Goal: Task Accomplishment & Management: Use online tool/utility

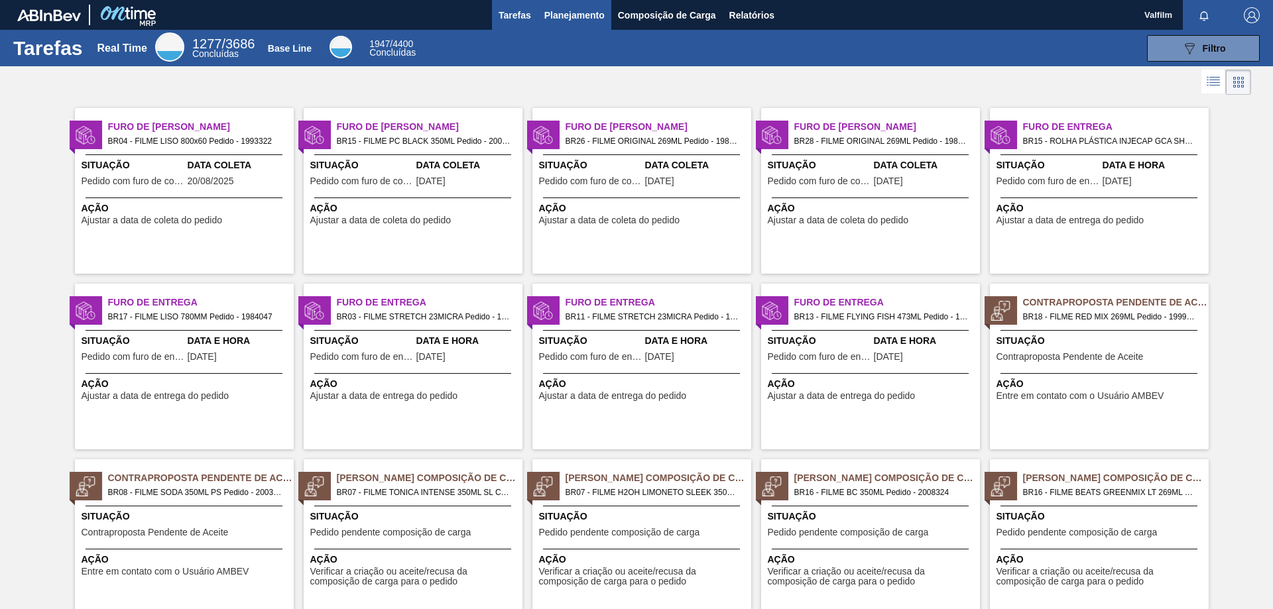
click at [572, 17] on span "Planejamento" at bounding box center [574, 15] width 60 height 16
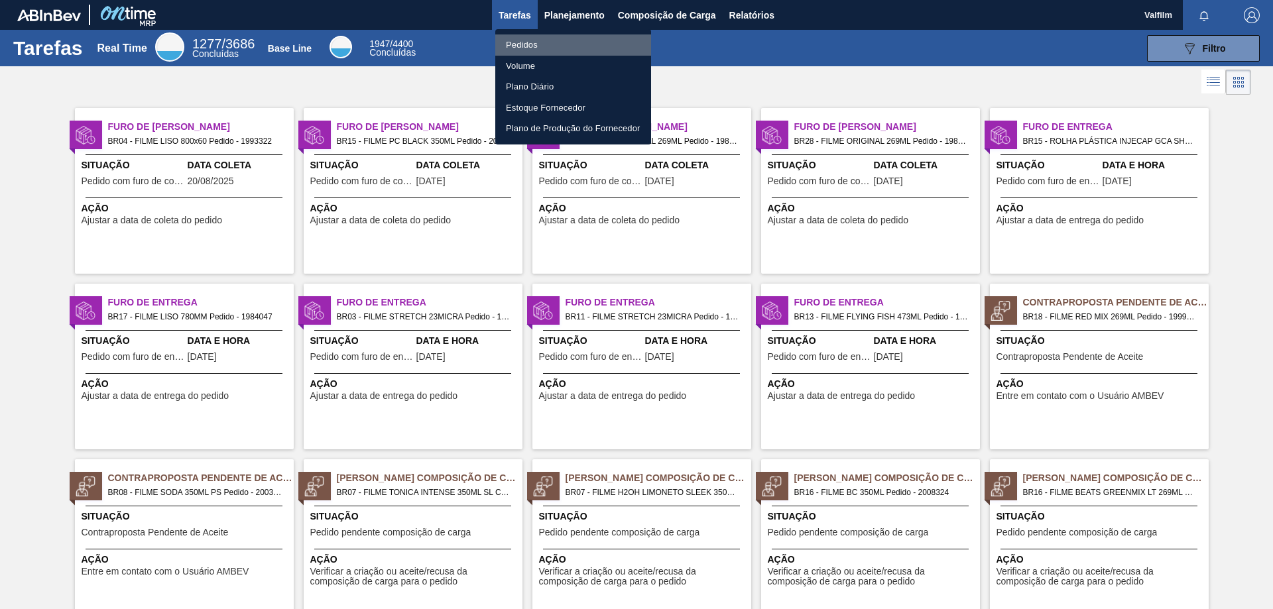
click at [535, 45] on li "Pedidos" at bounding box center [573, 44] width 156 height 21
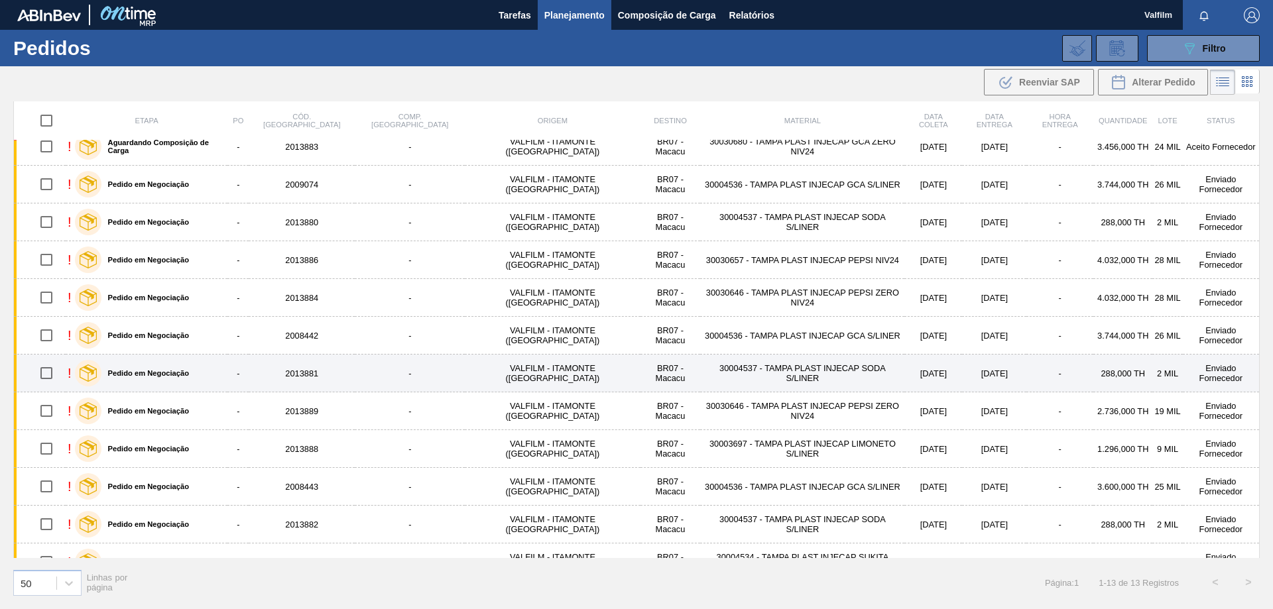
scroll to position [74, 0]
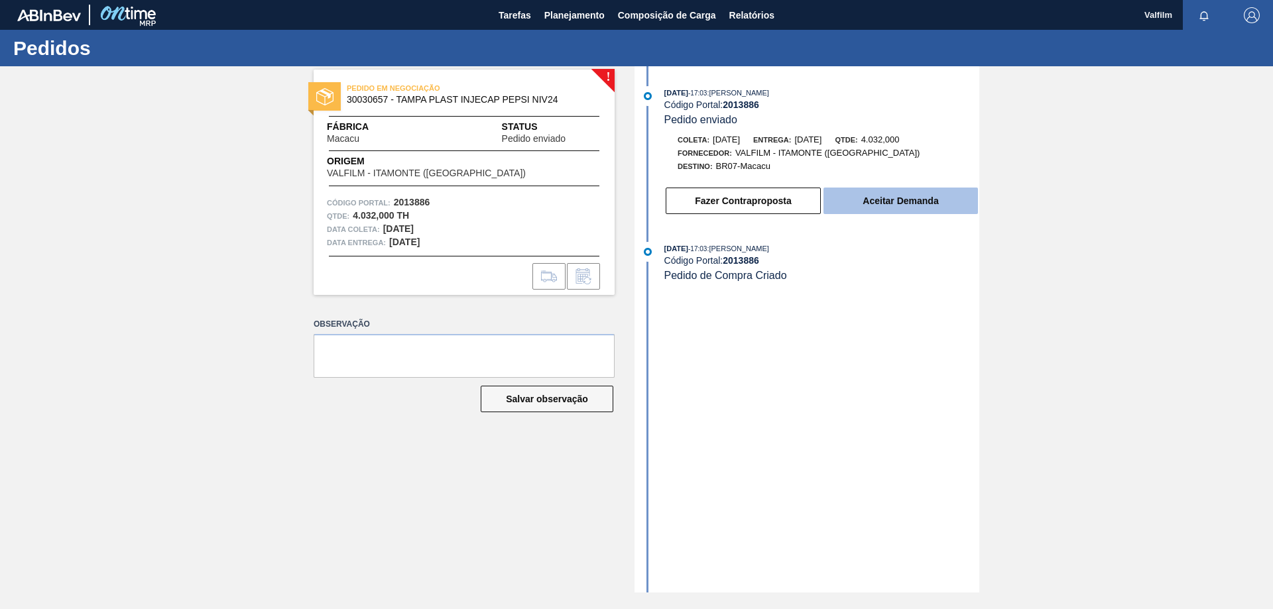
click at [924, 197] on button "Aceitar Demanda" at bounding box center [901, 201] width 155 height 27
click at [932, 200] on button "Aceitar Demanda" at bounding box center [901, 201] width 155 height 27
click at [858, 205] on button "Aceitar Demanda" at bounding box center [901, 201] width 155 height 27
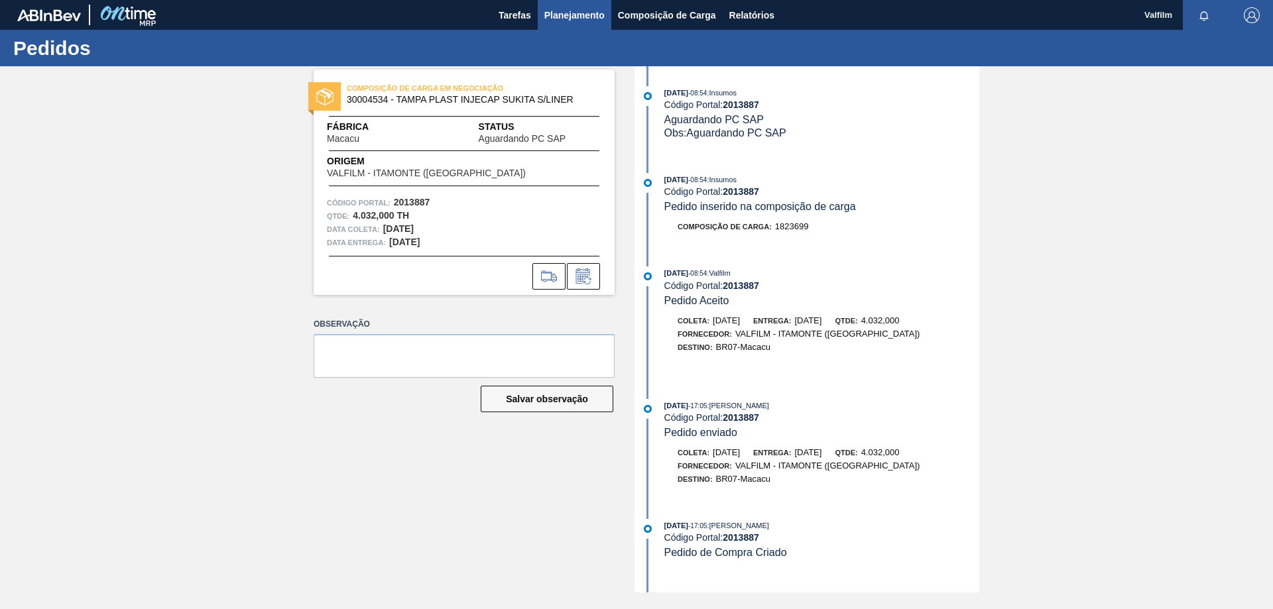
click at [575, 13] on span "Planejamento" at bounding box center [574, 15] width 60 height 16
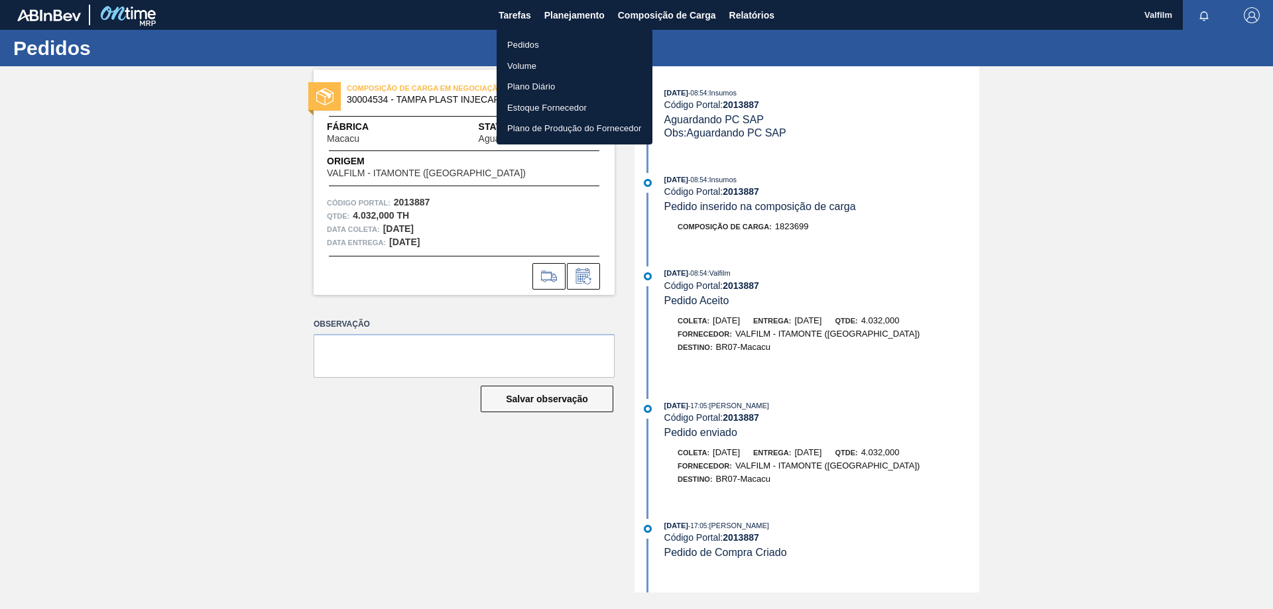
click at [534, 39] on li "Pedidos" at bounding box center [575, 44] width 156 height 21
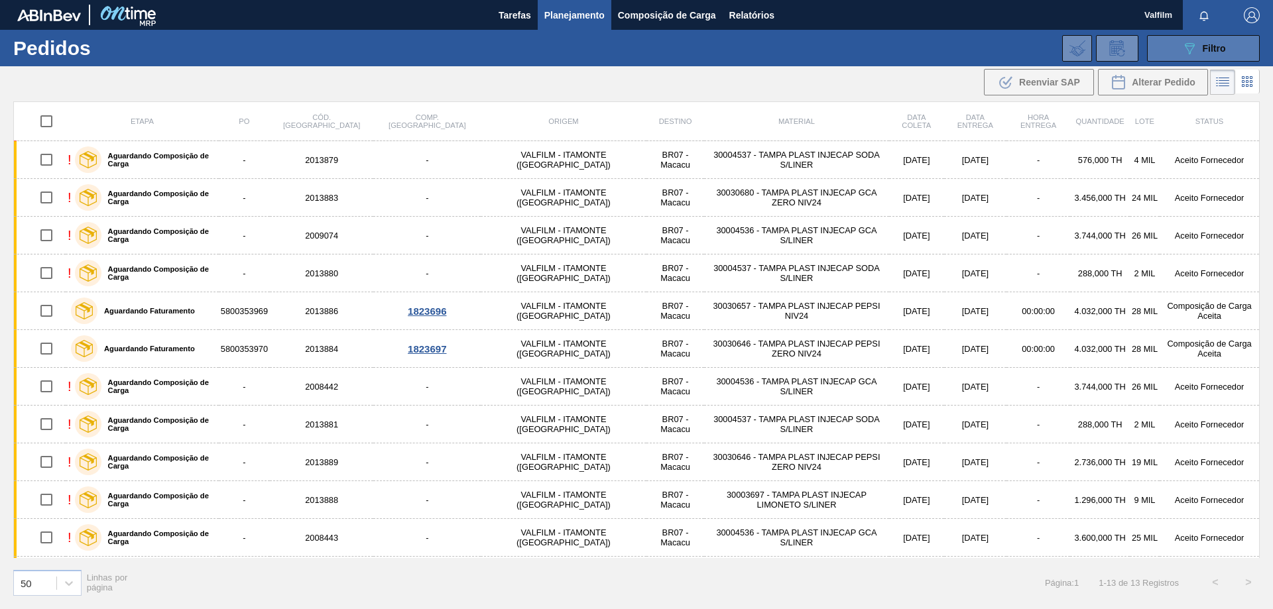
click at [1185, 53] on icon "089F7B8B-B2A5-4AFE-B5C0-19BA573D28AC" at bounding box center [1190, 48] width 16 height 16
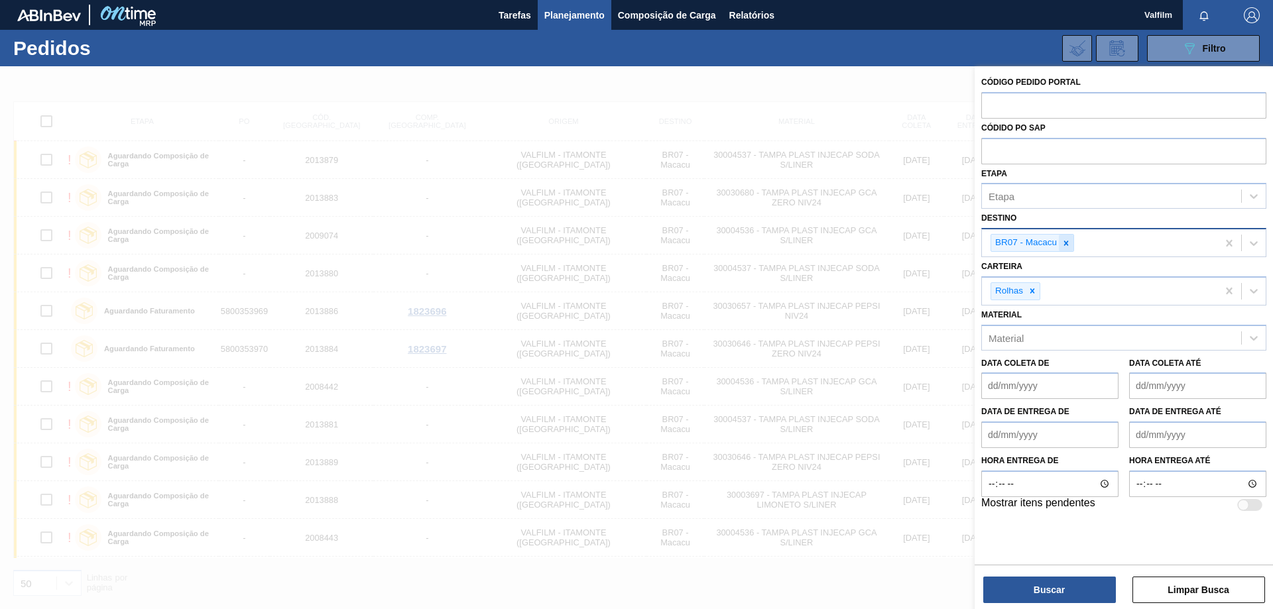
click at [1069, 242] on icon at bounding box center [1066, 243] width 9 height 9
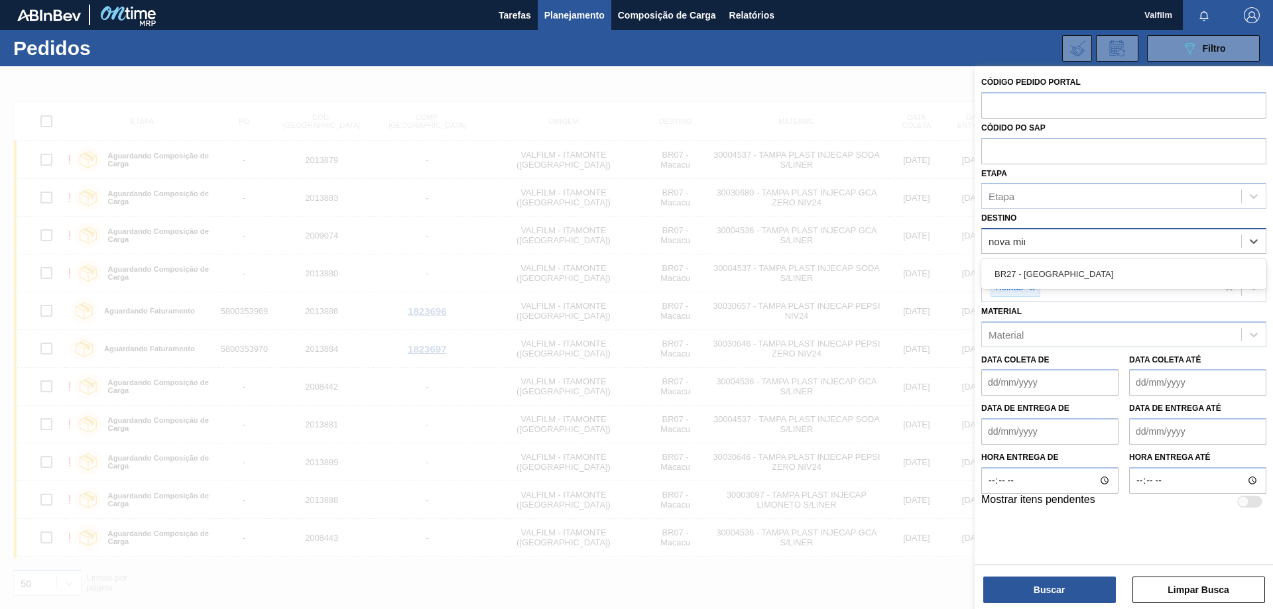
type input "nova minas"
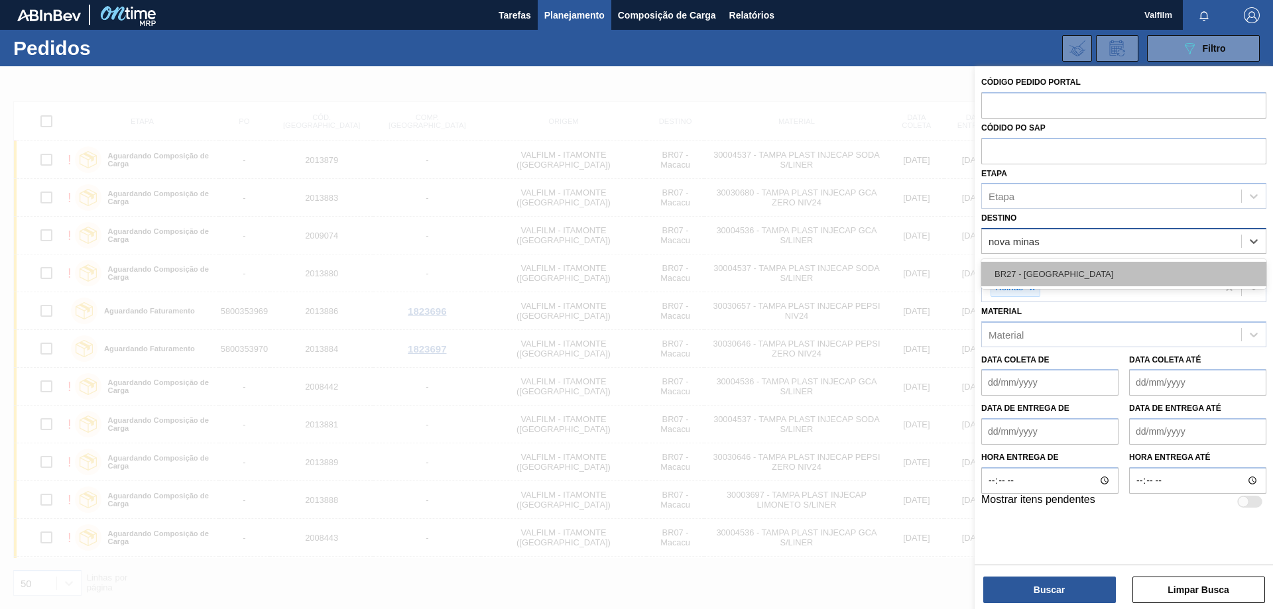
click at [1070, 269] on div "BR27 - Nova Minas" at bounding box center [1123, 274] width 285 height 25
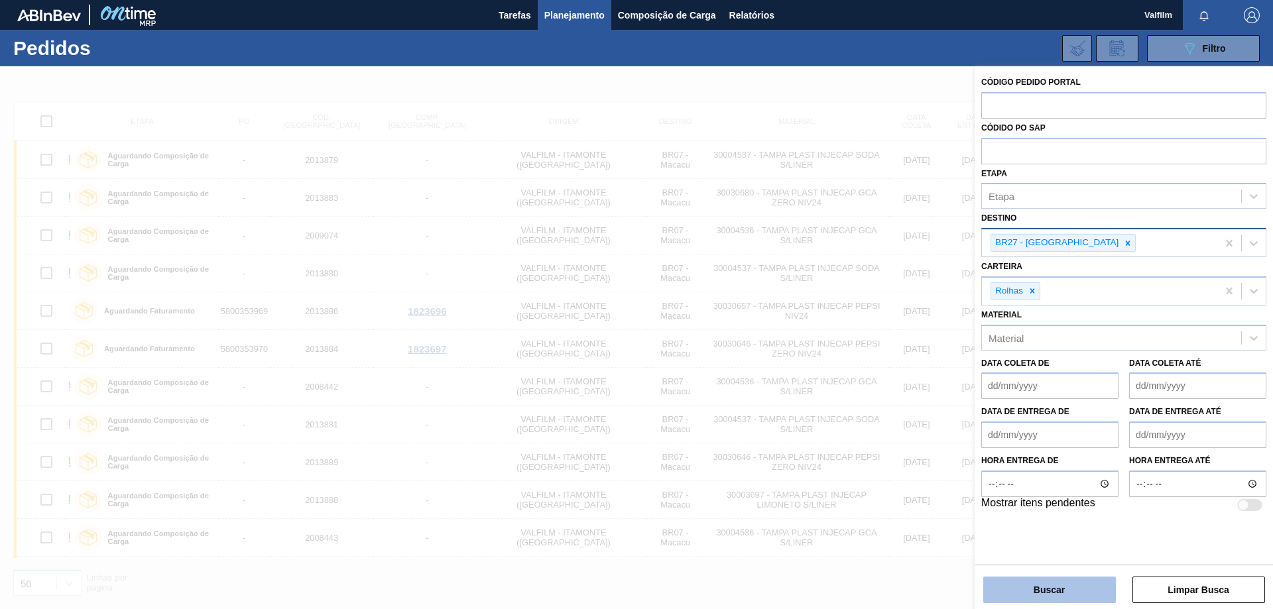
click at [1057, 600] on button "Buscar" at bounding box center [1049, 590] width 133 height 27
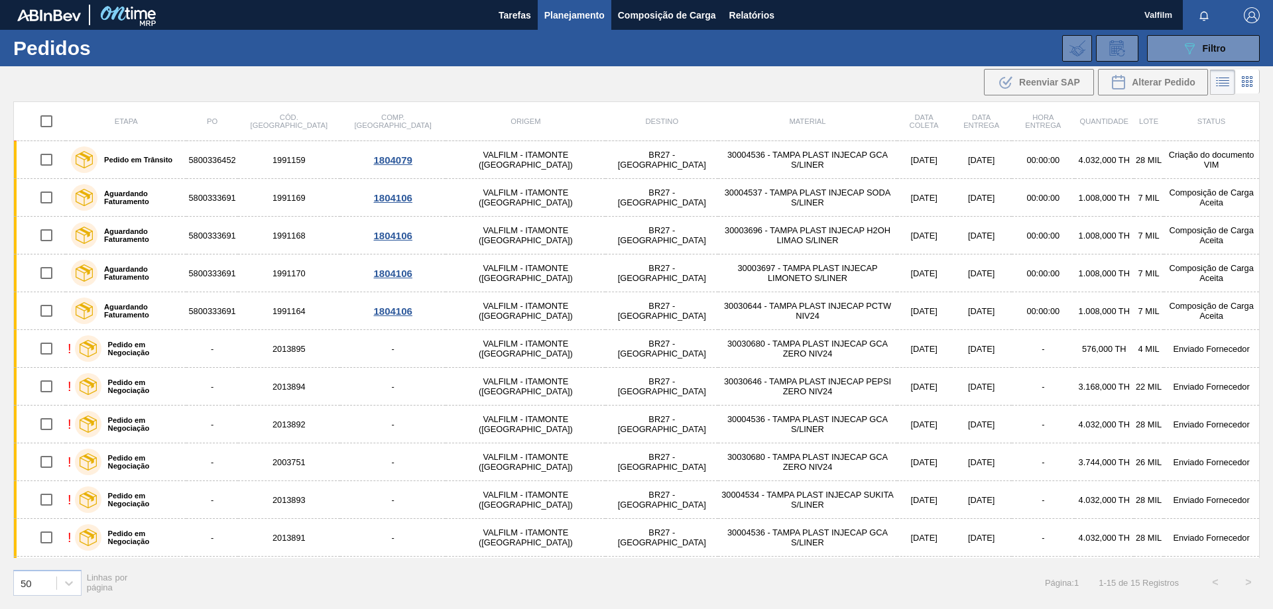
click at [474, 67] on div "089F7B8B-B2A5-4AFE-B5C0-19BA573D28AC Filtro Código Pedido Portal Códido PO SAP …" at bounding box center [739, 49] width 1055 height 40
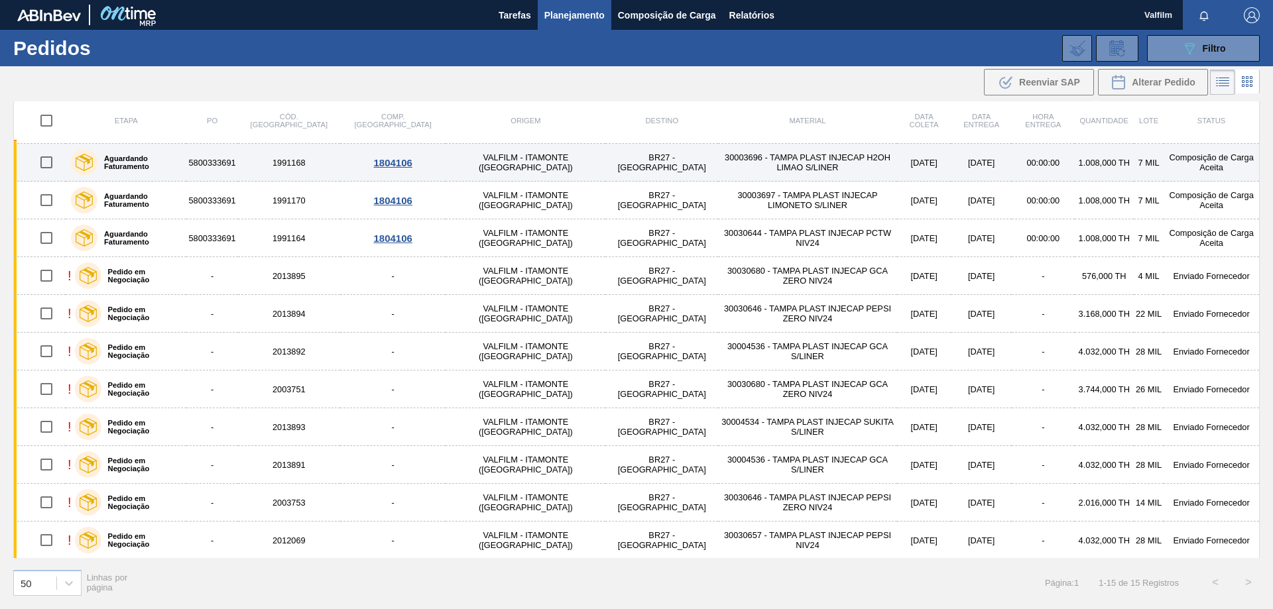
scroll to position [150, 0]
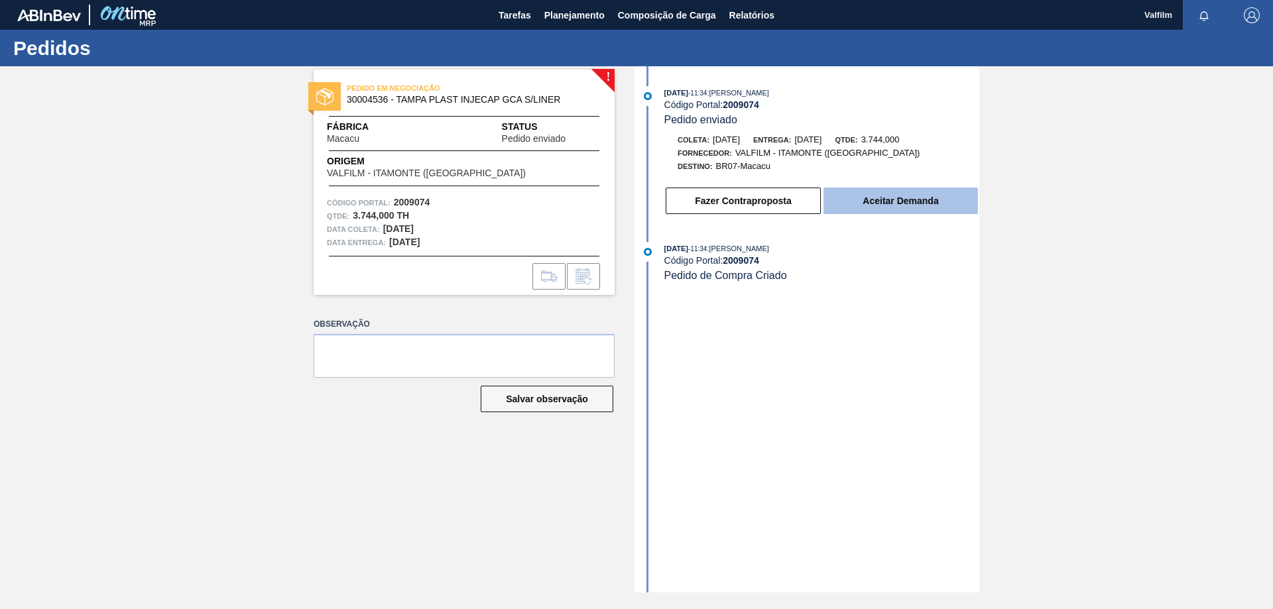
click at [950, 202] on button "Aceitar Demanda" at bounding box center [901, 201] width 155 height 27
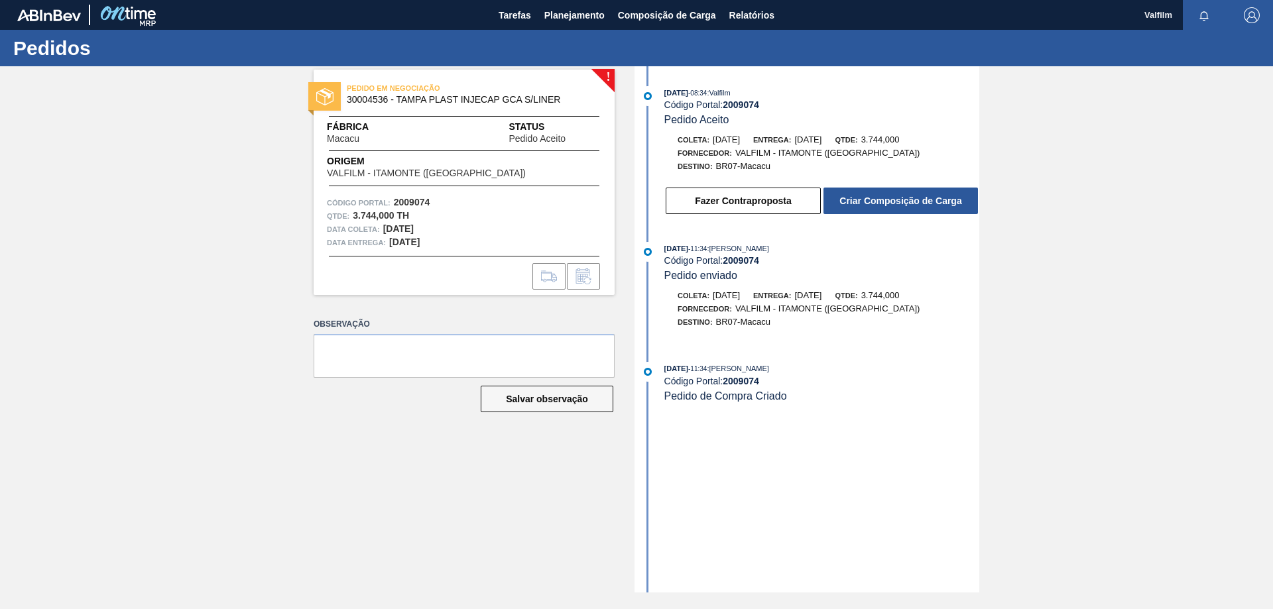
click at [918, 462] on div "25/08/2025 - 08:34 : Valfilm Código Portal: 2009074 Pedido Aceito Coleta: 04/09…" at bounding box center [809, 329] width 342 height 527
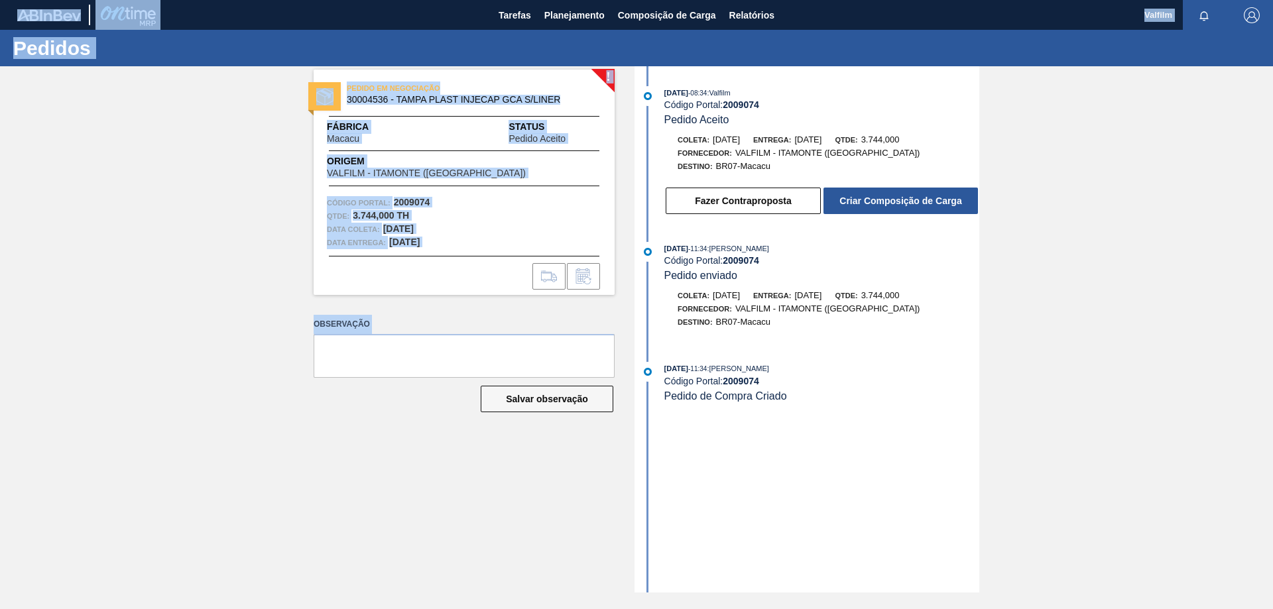
click at [210, 0] on html "Tarefas Planejamento Composição de Carga Relatórios Valfilm Marcar todas como l…" at bounding box center [636, 0] width 1273 height 0
click at [160, 304] on div "! PEDIDO EM NEGOCIAÇÃO 30004536 - TAMPA PLAST INJECAP GCA S/LINER Fábrica Macac…" at bounding box center [636, 329] width 1273 height 527
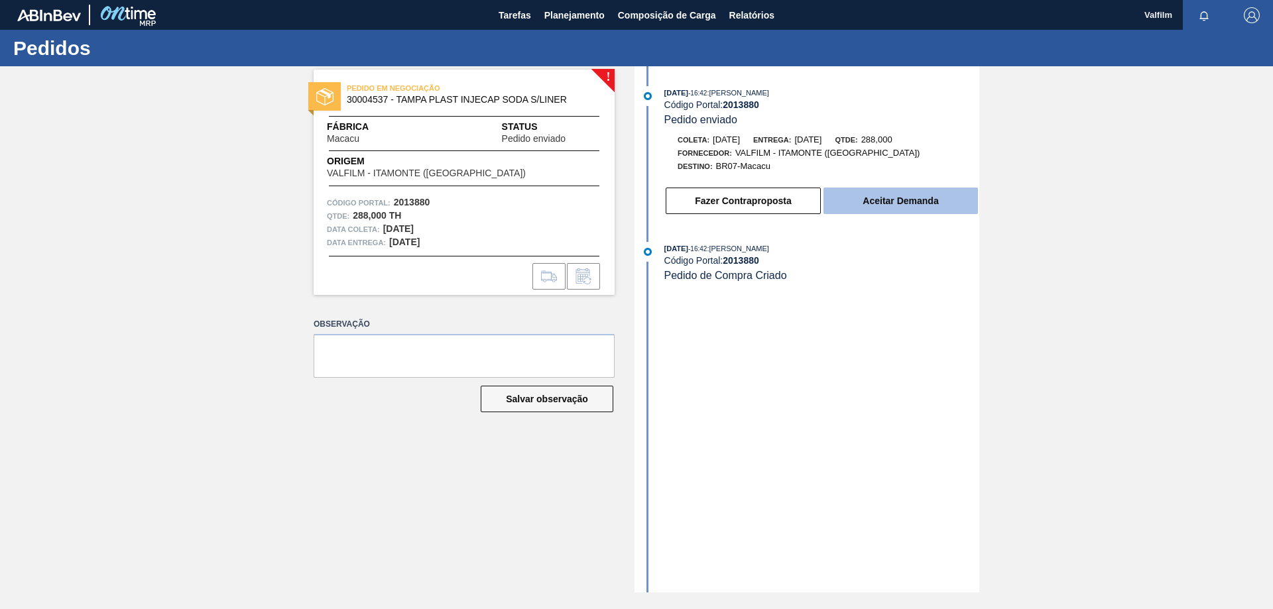
click at [879, 204] on button "Aceitar Demanda" at bounding box center [901, 201] width 155 height 27
click at [934, 208] on button "Aceitar Demanda" at bounding box center [901, 201] width 155 height 27
click at [910, 208] on button "Aceitar Demanda" at bounding box center [901, 201] width 155 height 27
click at [915, 202] on button "Aceitar Demanda" at bounding box center [901, 201] width 155 height 27
click at [926, 198] on button "Aceitar Demanda" at bounding box center [901, 201] width 155 height 27
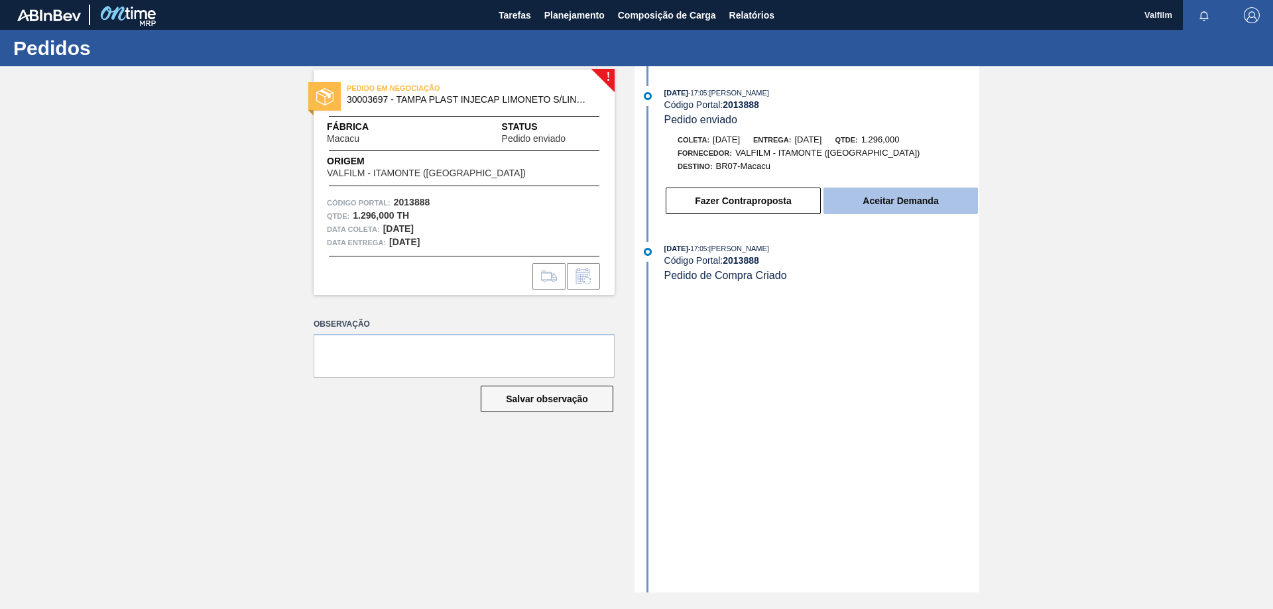
click at [962, 199] on button "Aceitar Demanda" at bounding box center [901, 201] width 155 height 27
click at [942, 184] on div "Fazer Contraproposta Aceitar Demanda" at bounding box center [809, 198] width 342 height 36
click at [940, 198] on button "Aceitar Demanda" at bounding box center [901, 201] width 155 height 27
click at [920, 196] on button "Aceitar Demanda" at bounding box center [901, 201] width 155 height 27
click at [894, 198] on button "Aceitar Demanda" at bounding box center [901, 201] width 155 height 27
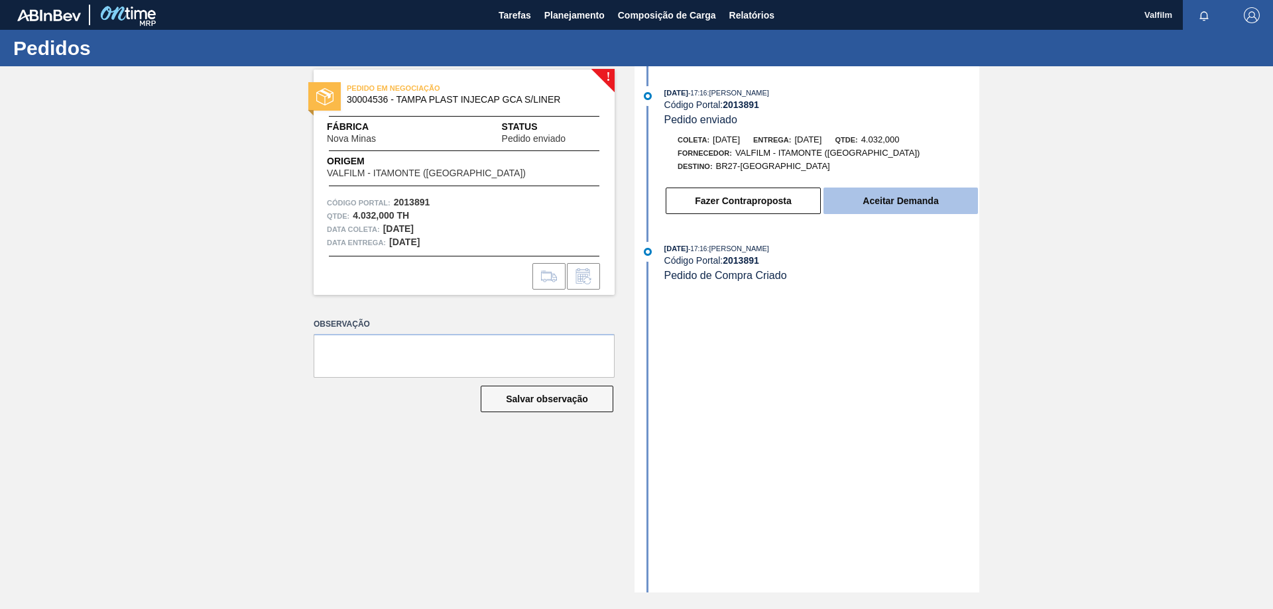
click at [876, 202] on button "Aceitar Demanda" at bounding box center [901, 201] width 155 height 27
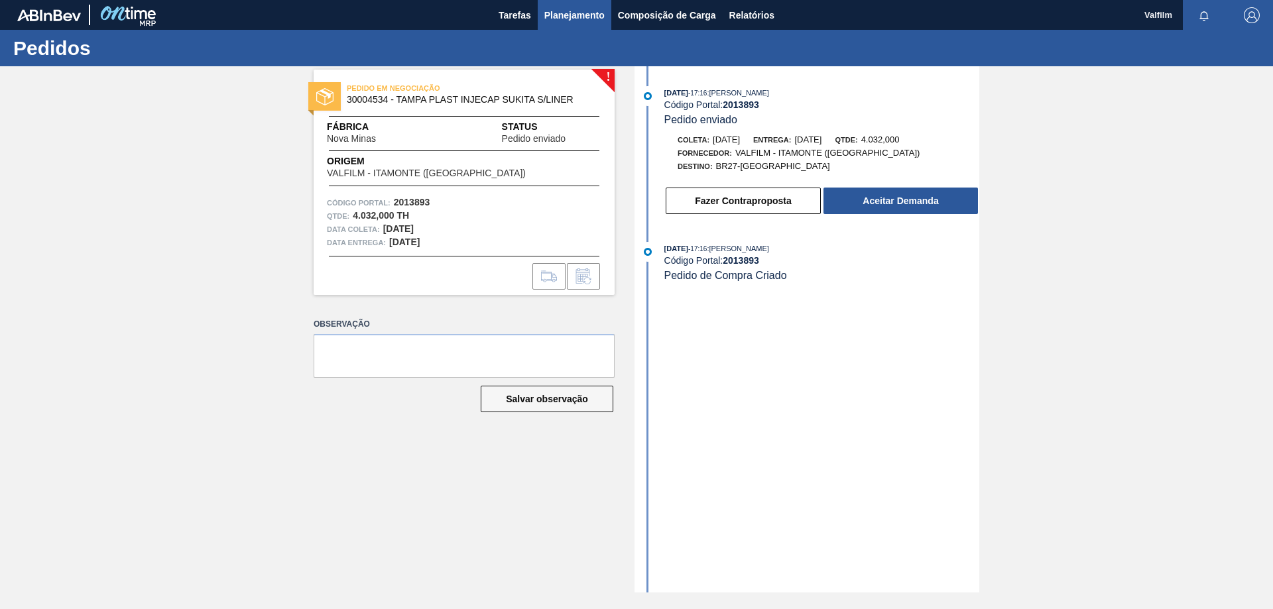
click at [551, 15] on span "Planejamento" at bounding box center [574, 15] width 60 height 16
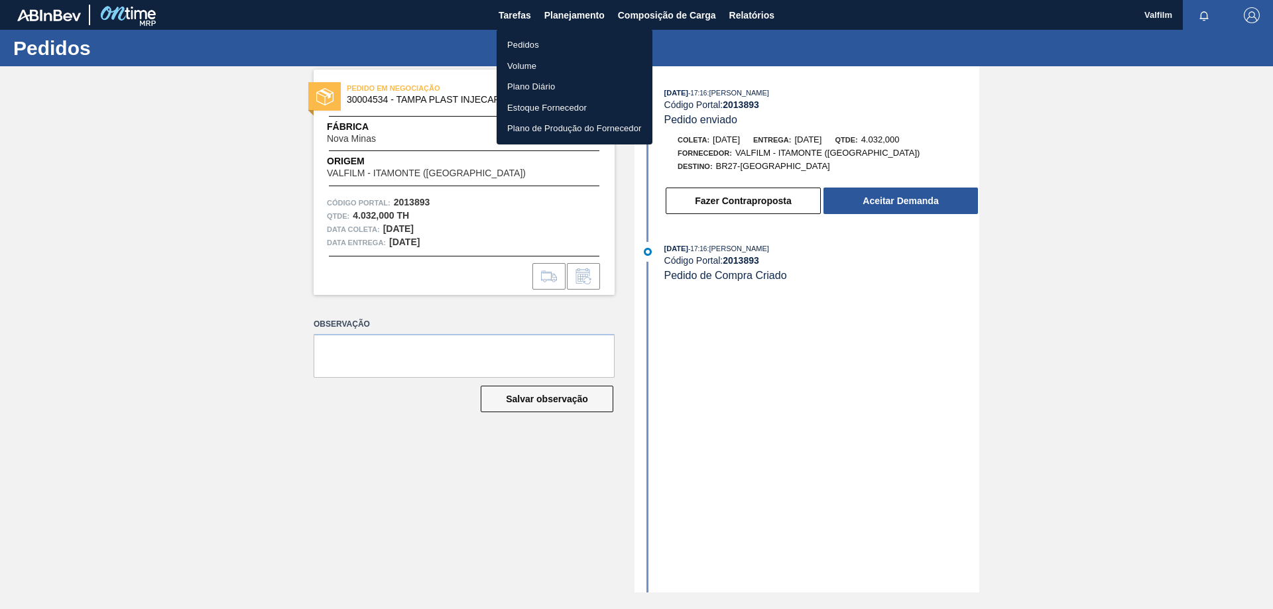
click at [552, 46] on li "Pedidos" at bounding box center [575, 44] width 156 height 21
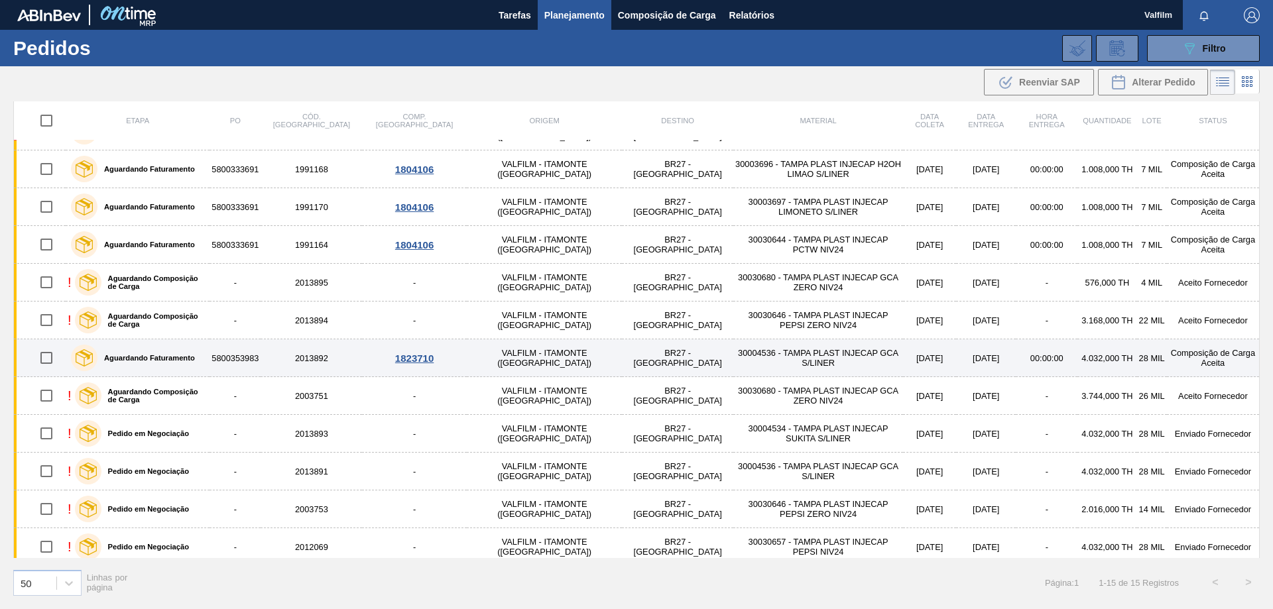
scroll to position [150, 0]
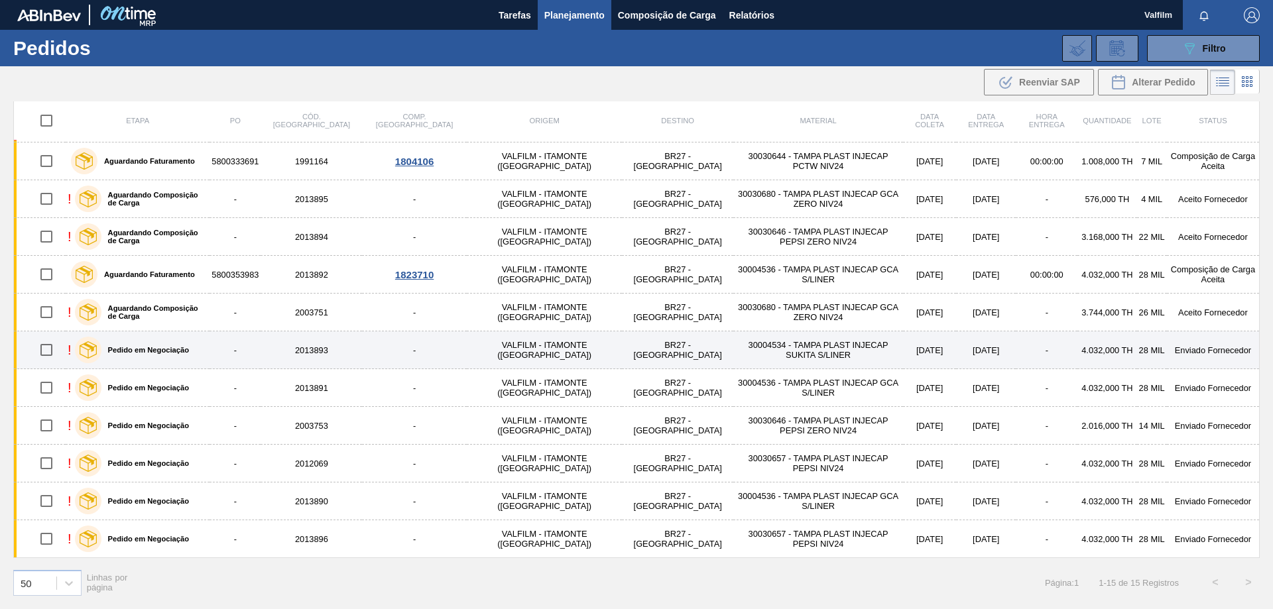
click at [956, 347] on td "[DATE]" at bounding box center [986, 351] width 60 height 38
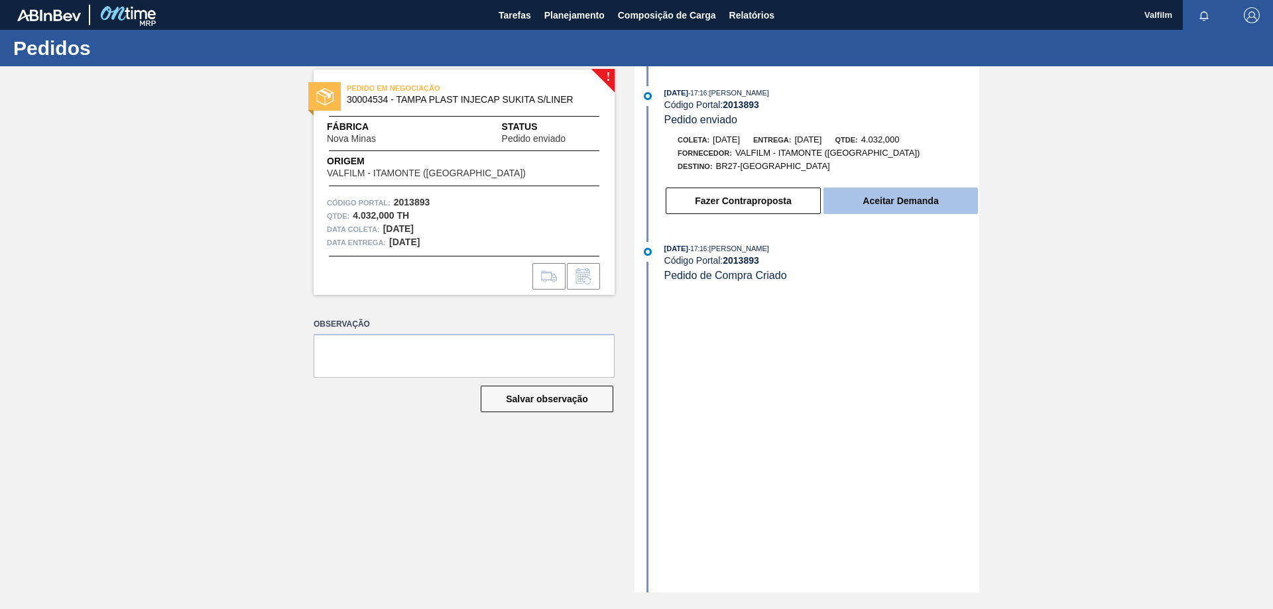
click at [929, 202] on button "Aceitar Demanda" at bounding box center [901, 201] width 155 height 27
click at [204, 208] on div "! PEDIDO EM NEGOCIAÇÃO 30004536 - TAMPA PLAST INJECAP GCA S/LINER Fábrica Nova …" at bounding box center [636, 329] width 1273 height 527
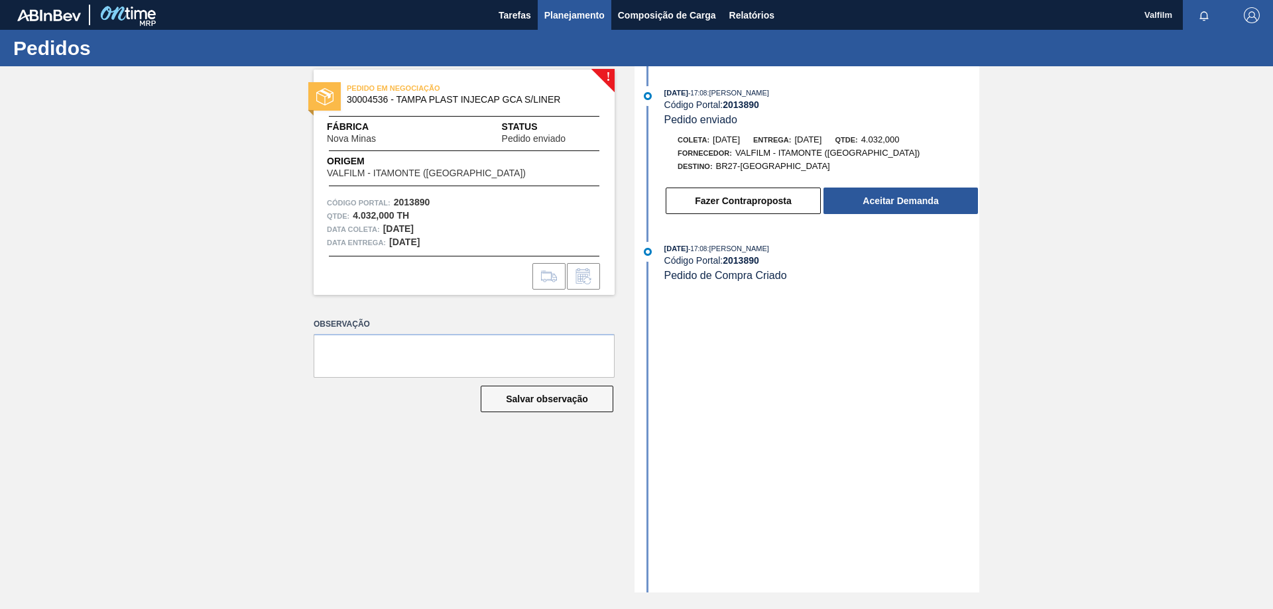
click at [567, 21] on span "Planejamento" at bounding box center [574, 15] width 60 height 16
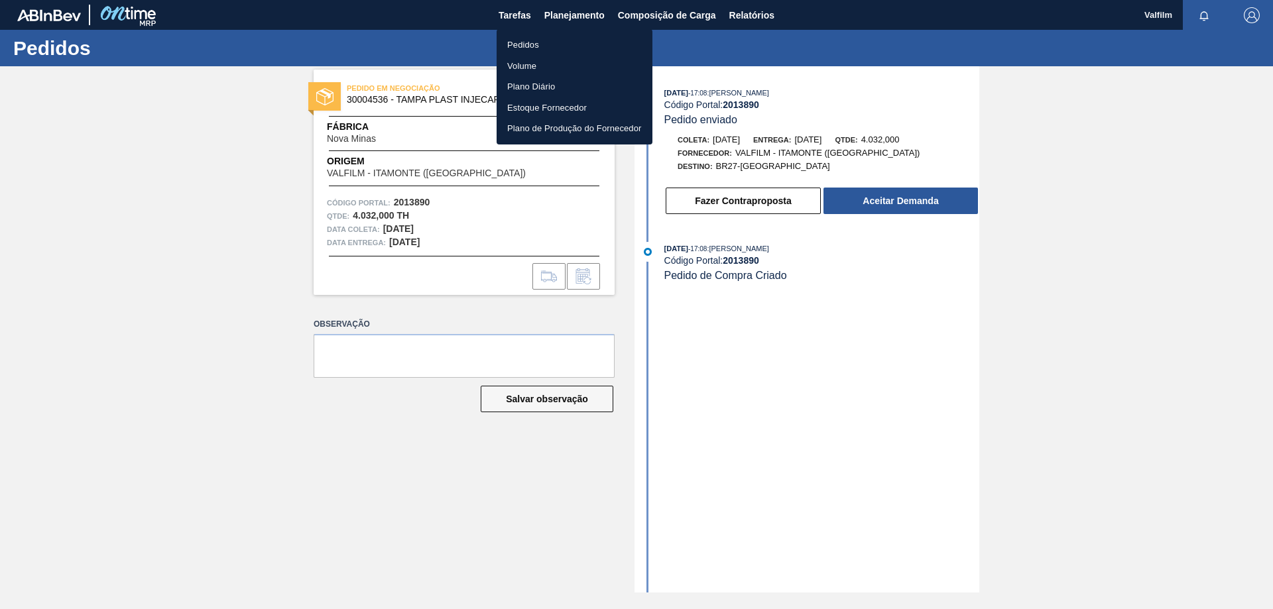
click at [539, 40] on li "Pedidos" at bounding box center [575, 44] width 156 height 21
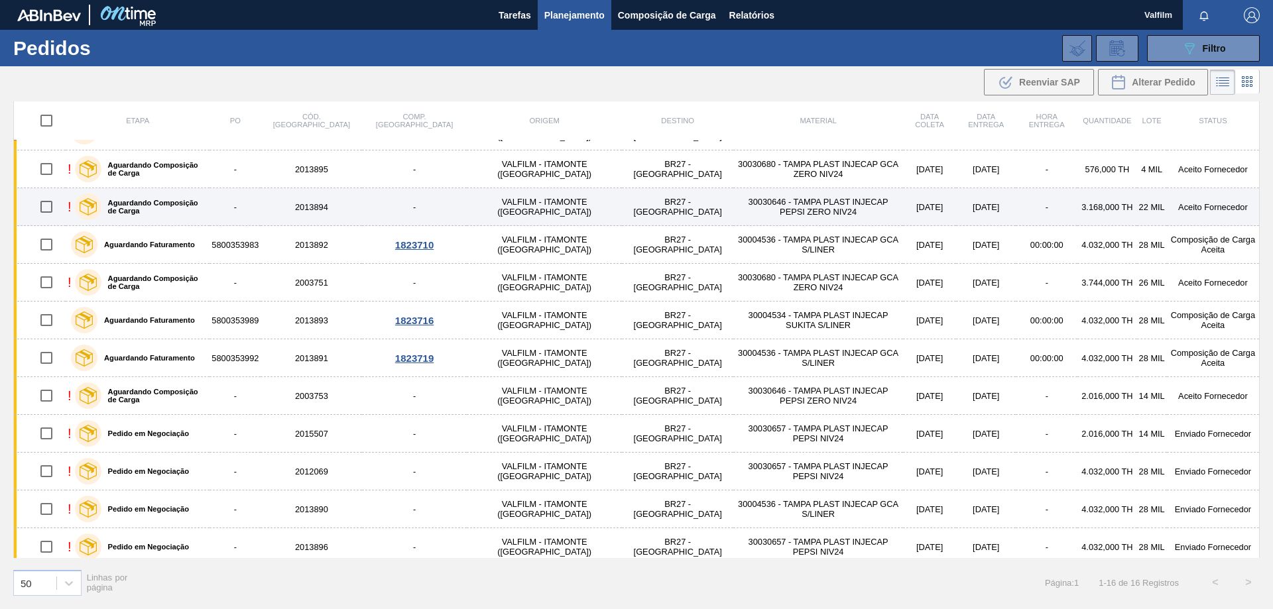
scroll to position [188, 0]
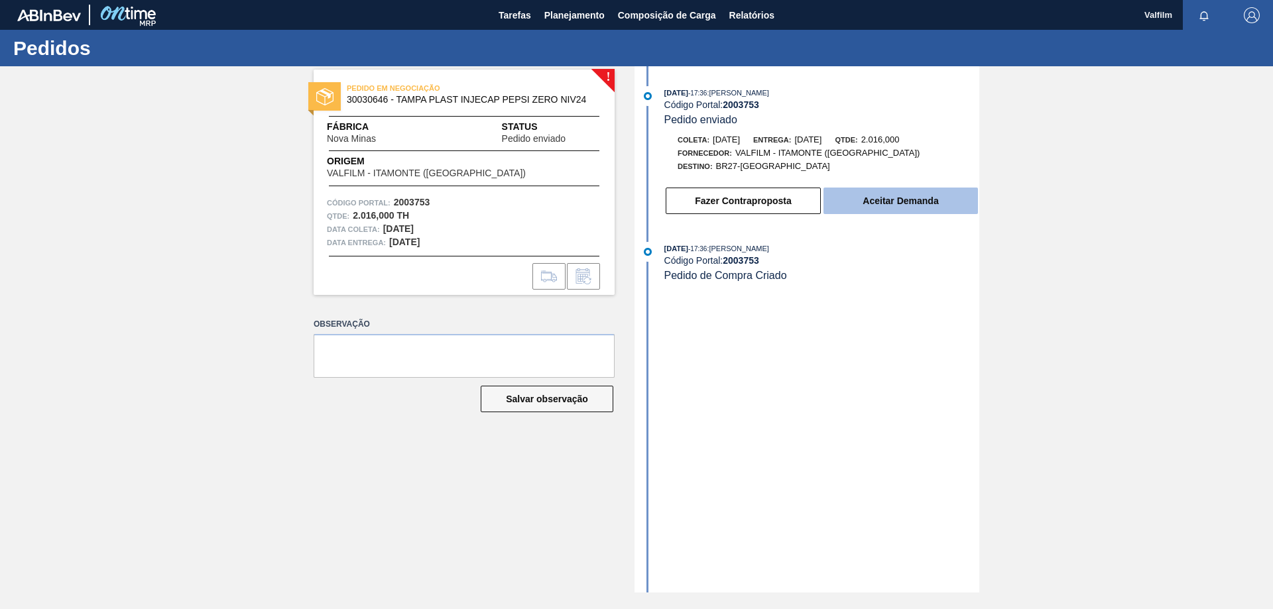
click at [919, 207] on button "Aceitar Demanda" at bounding box center [901, 201] width 155 height 27
click at [896, 203] on button "Aceitar Demanda" at bounding box center [901, 201] width 155 height 27
click at [921, 204] on button "Aceitar Demanda" at bounding box center [901, 201] width 155 height 27
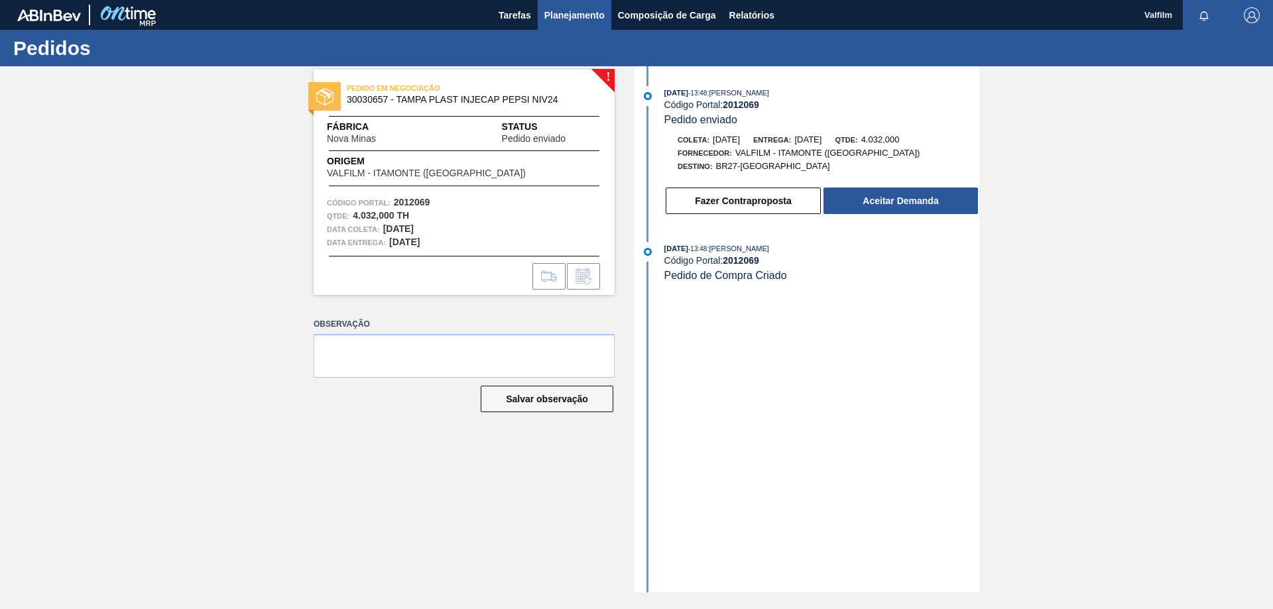
click at [574, 27] on button "Planejamento" at bounding box center [575, 15] width 74 height 30
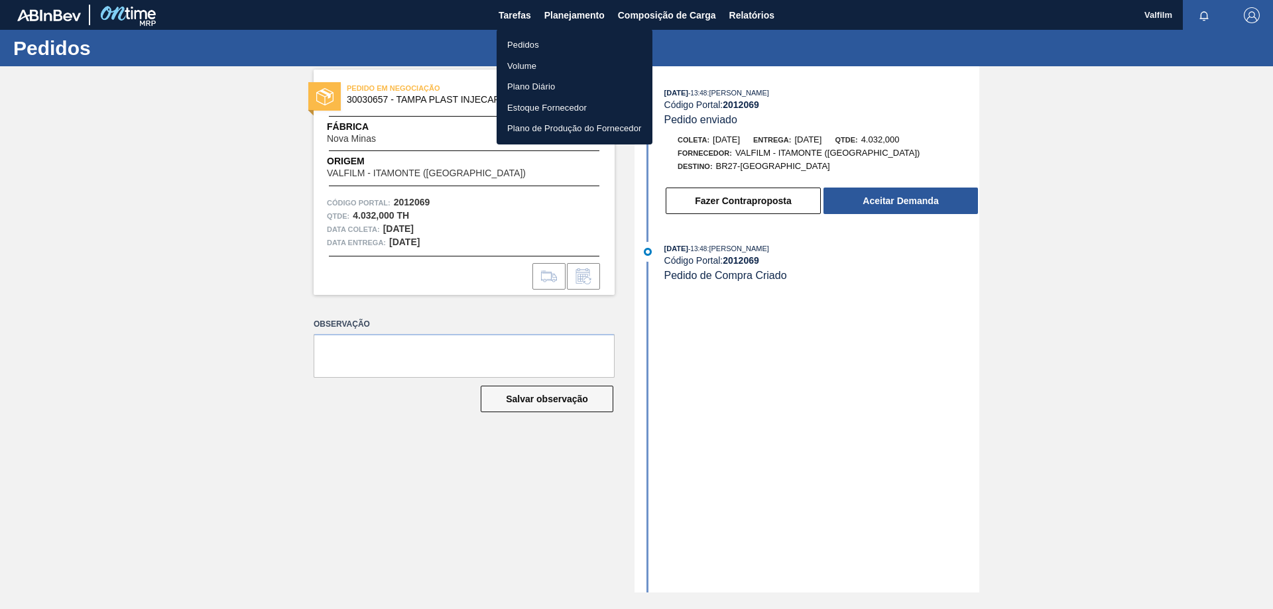
click at [553, 35] on li "Pedidos" at bounding box center [575, 44] width 156 height 21
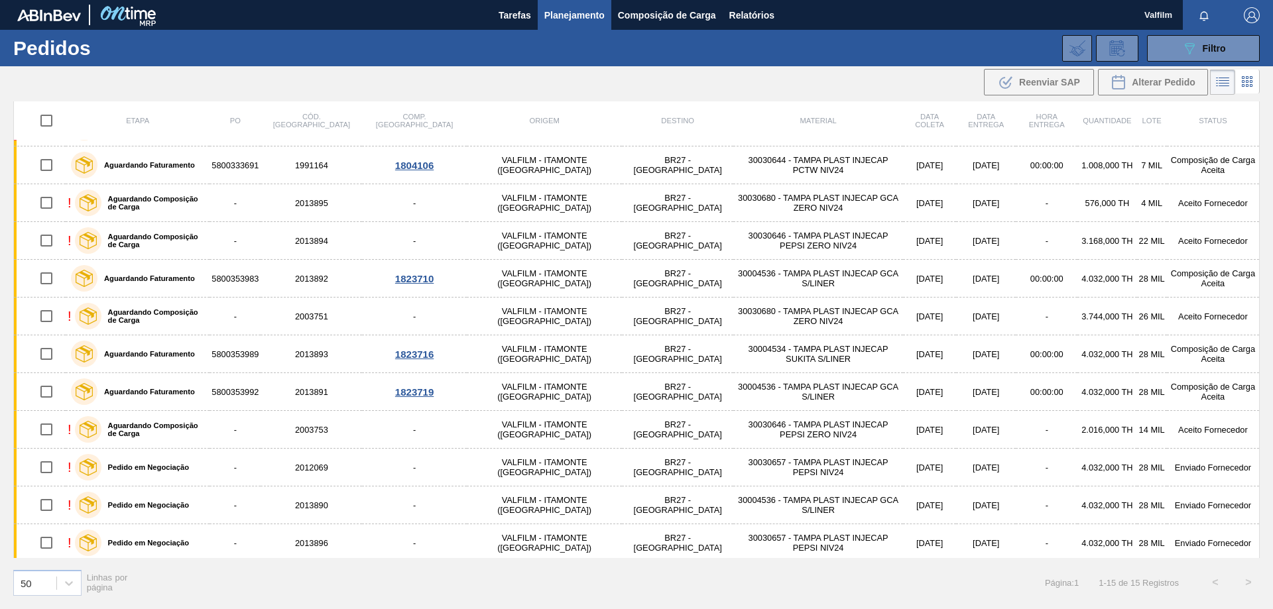
scroll to position [150, 0]
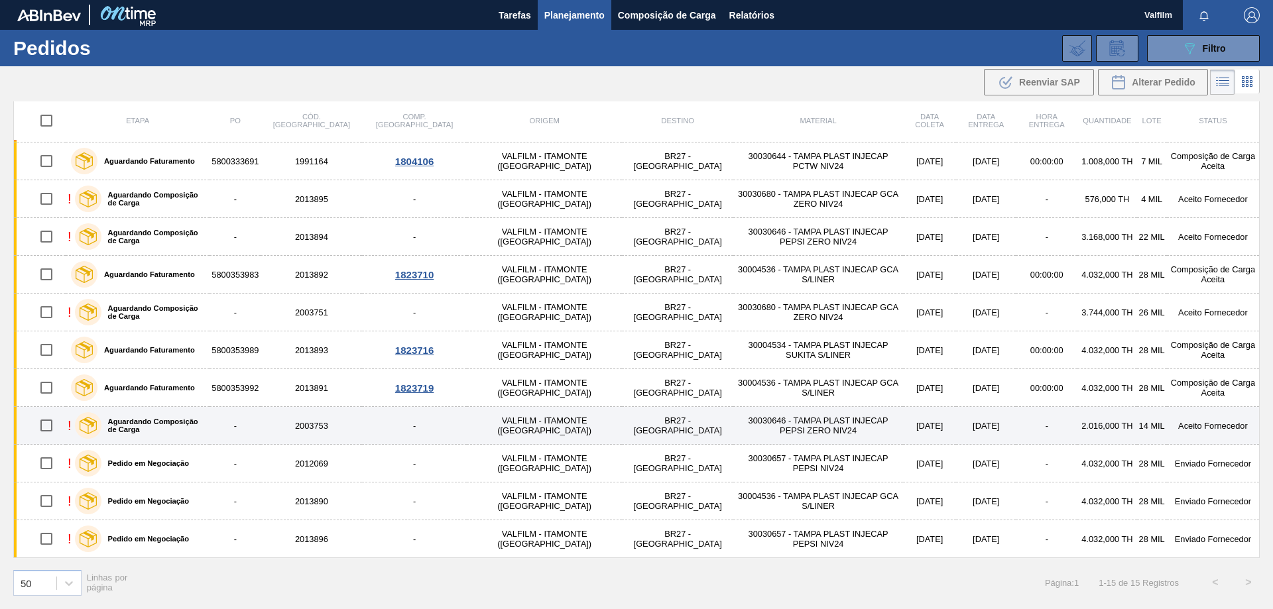
click at [313, 429] on td "2003753" at bounding box center [311, 426] width 101 height 38
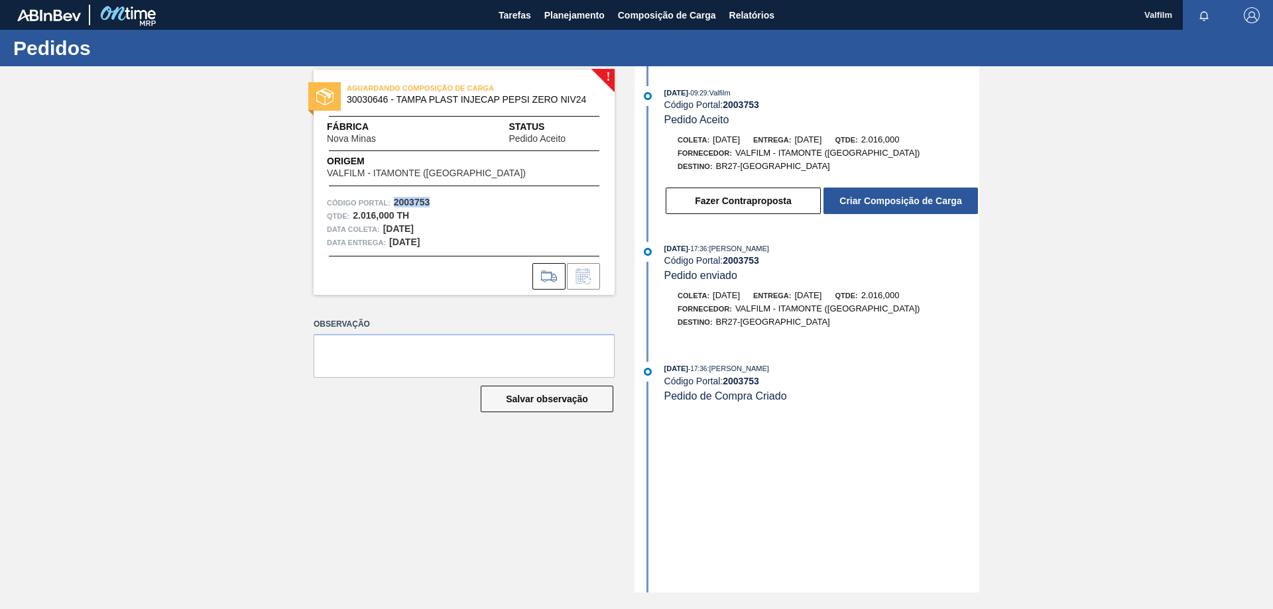
drag, startPoint x: 428, startPoint y: 202, endPoint x: 394, endPoint y: 202, distance: 34.5
click at [394, 202] on strong "2003753" at bounding box center [412, 202] width 36 height 11
copy strong "2003753"
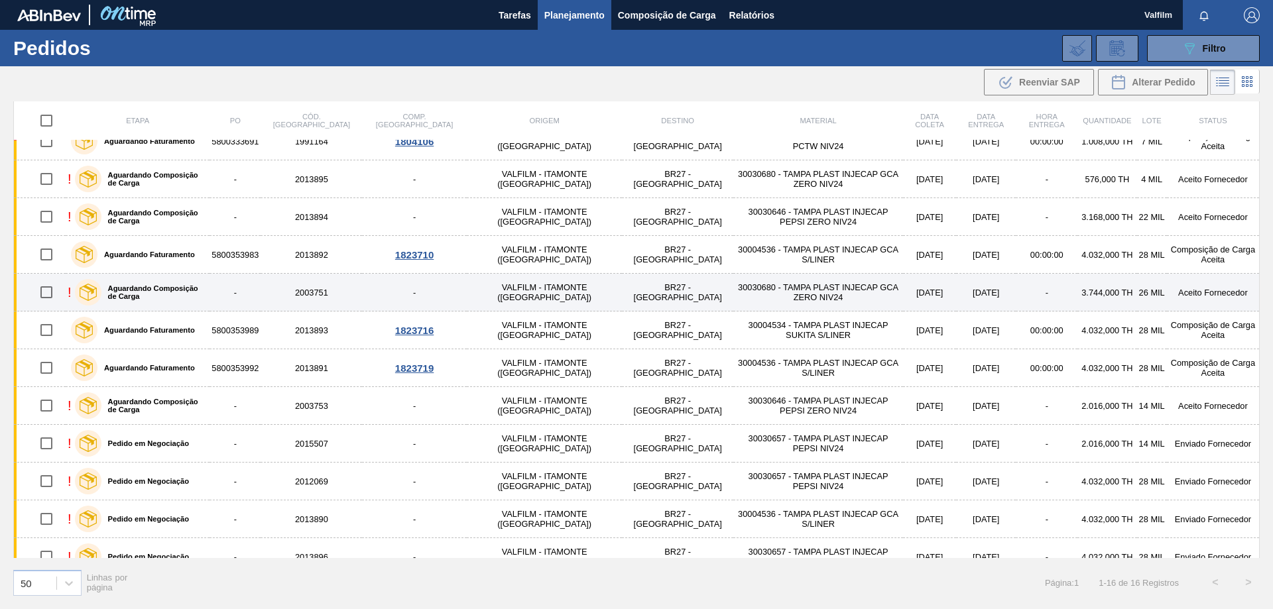
scroll to position [188, 0]
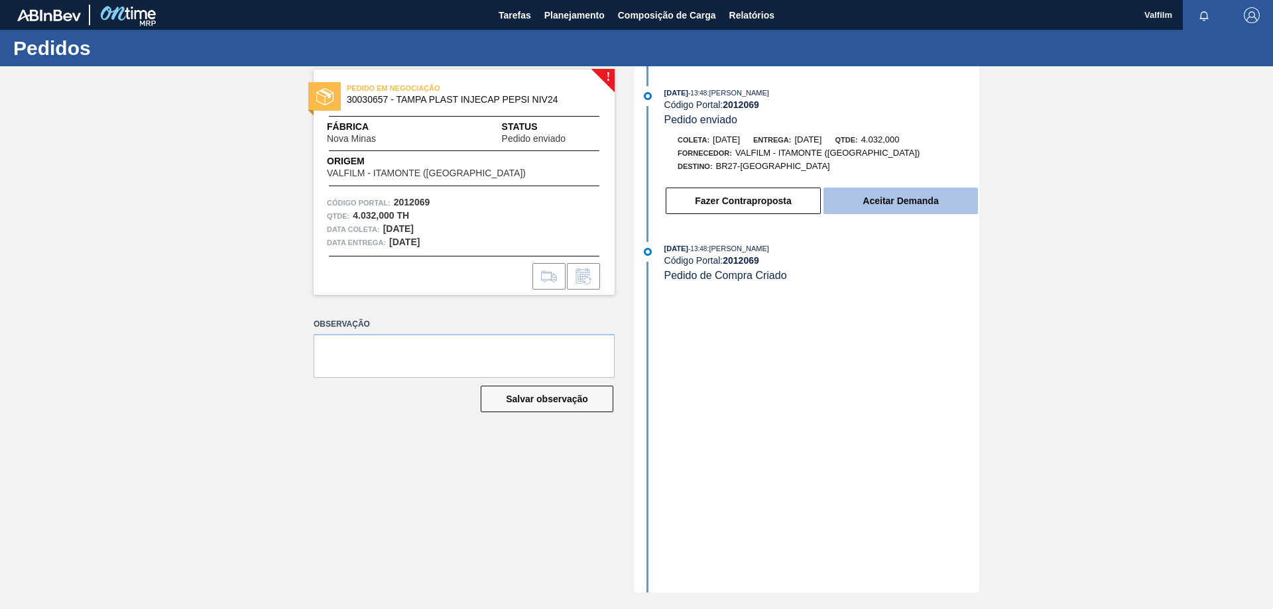
click at [906, 199] on button "Aceitar Demanda" at bounding box center [901, 201] width 155 height 27
click at [958, 204] on button "Aceitar Demanda" at bounding box center [901, 201] width 155 height 27
click at [942, 198] on button "Aceitar Demanda" at bounding box center [901, 201] width 155 height 27
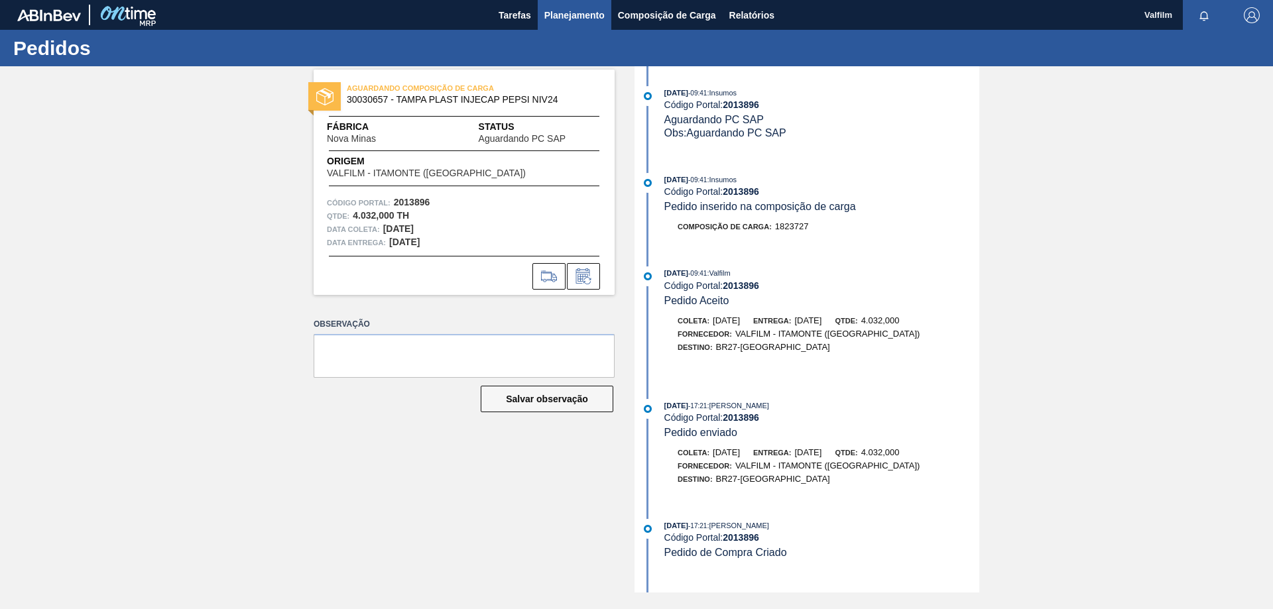
click at [555, 19] on span "Planejamento" at bounding box center [574, 15] width 60 height 16
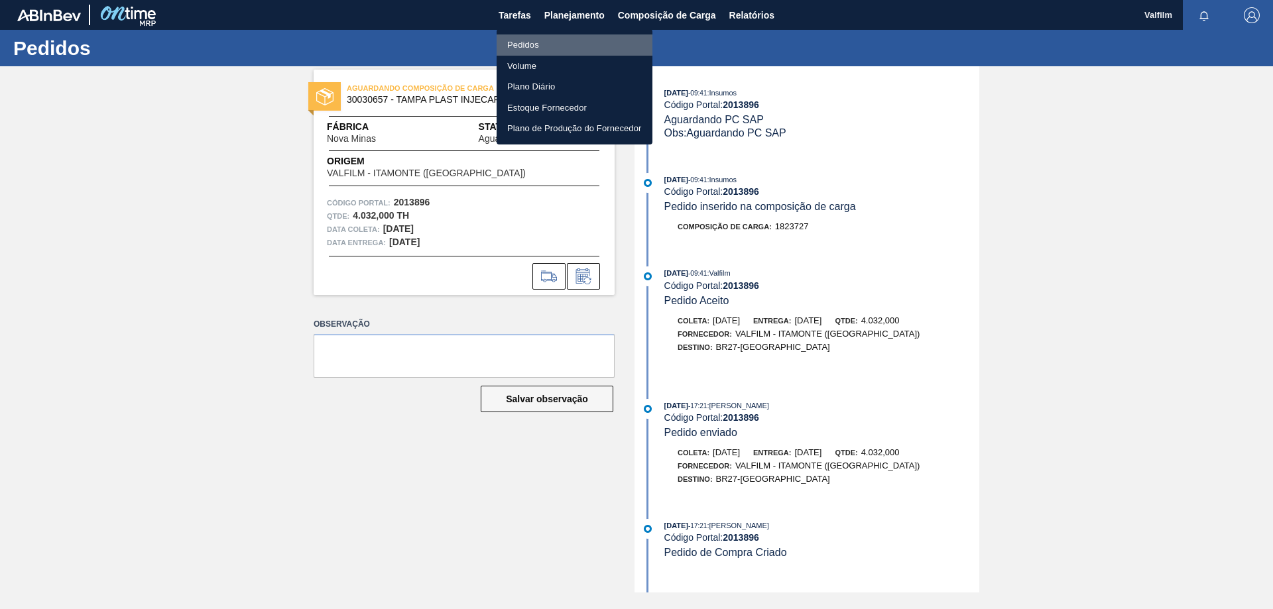
click at [558, 43] on li "Pedidos" at bounding box center [575, 44] width 156 height 21
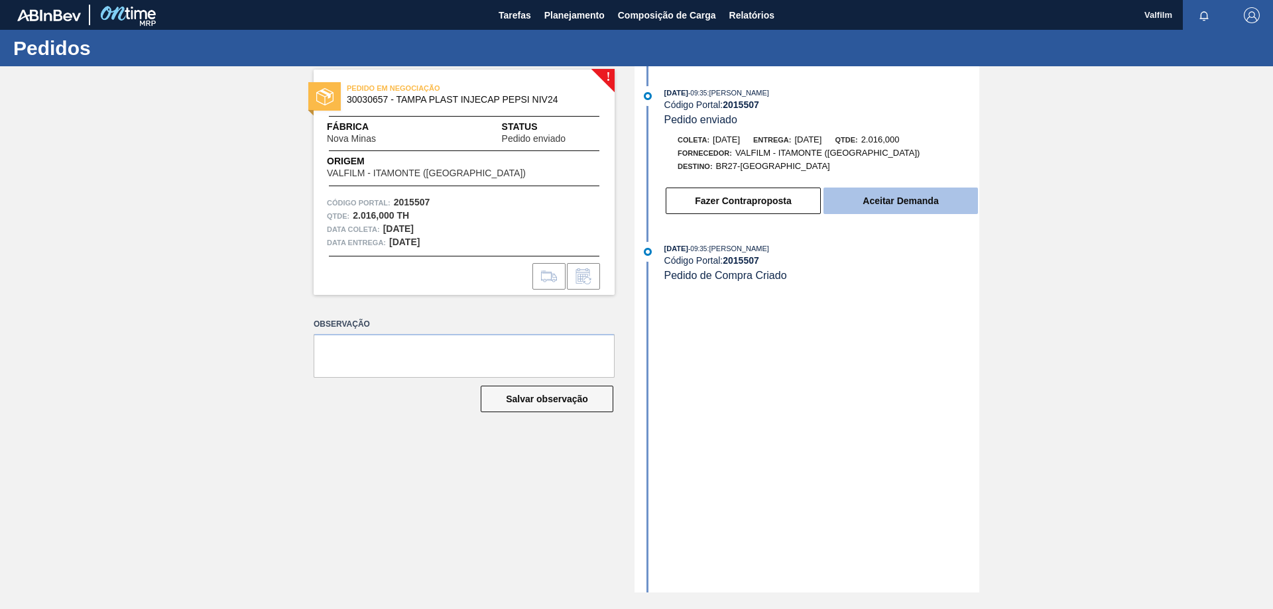
click at [896, 200] on button "Aceitar Demanda" at bounding box center [901, 201] width 155 height 27
